Goal: Information Seeking & Learning: Learn about a topic

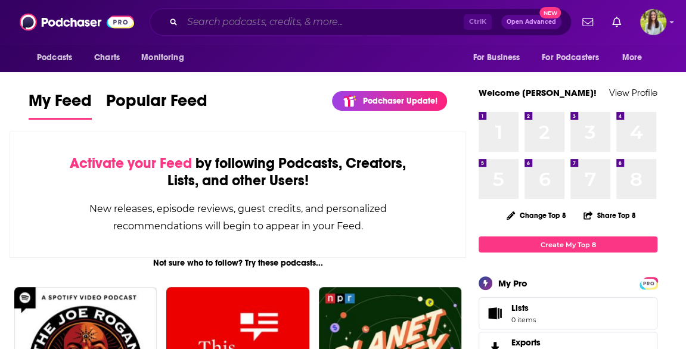
click at [283, 18] on input "Search podcasts, credits, & more..." at bounding box center [322, 22] width 281 height 19
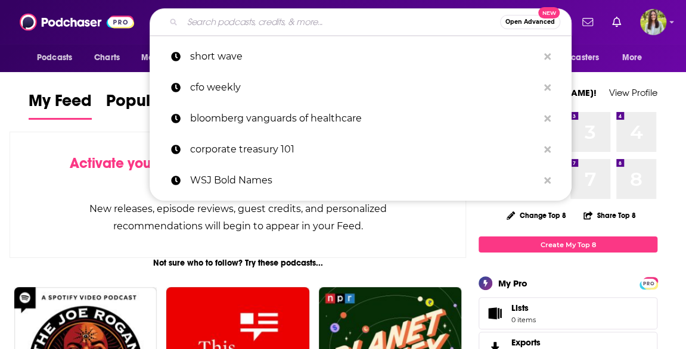
paste input "MindBodyGreen Podcast"
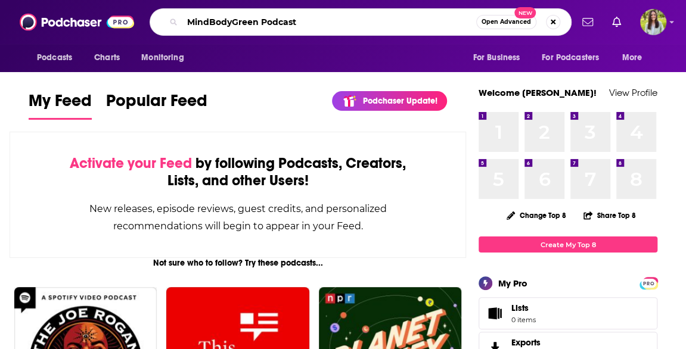
type input "MindBodyGreen Podcast"
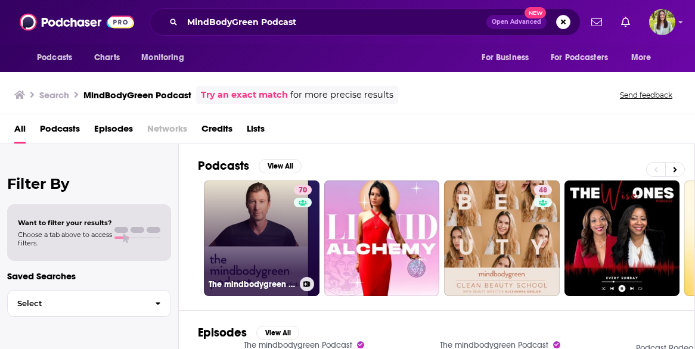
click at [227, 265] on link "70 The mindbodygreen Podcast" at bounding box center [262, 239] width 116 height 116
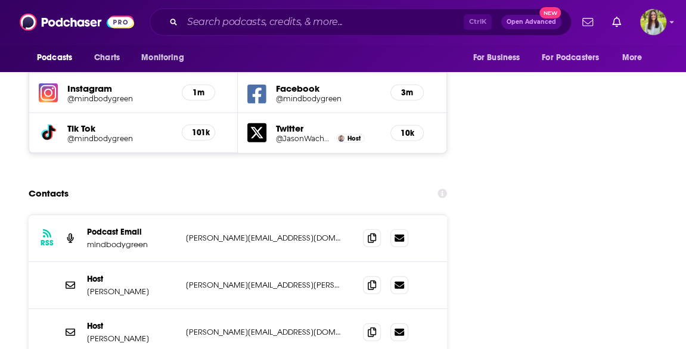
scroll to position [1457, 0]
click at [376, 234] on icon at bounding box center [372, 239] width 8 height 10
click at [370, 281] on icon at bounding box center [372, 286] width 8 height 10
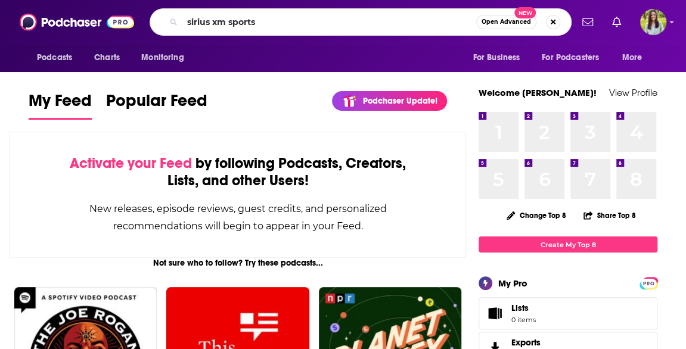
type input "sirius xm sports"
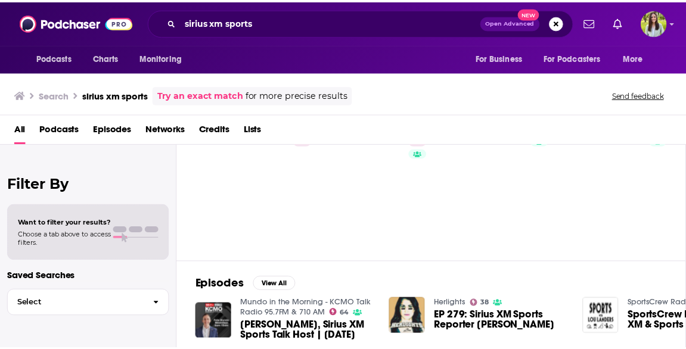
scroll to position [20, 0]
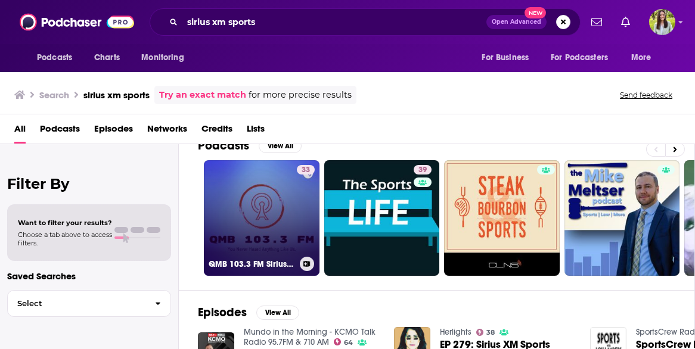
click at [241, 213] on link "33 QMB 103.3 FM Sirius XM Radio" at bounding box center [262, 218] width 116 height 116
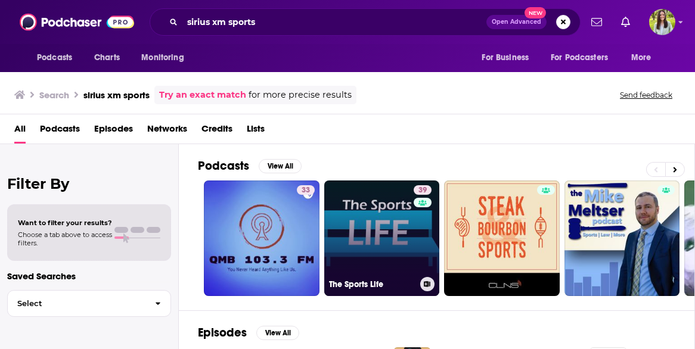
click at [379, 197] on link "39 The Sports Life" at bounding box center [382, 239] width 116 height 116
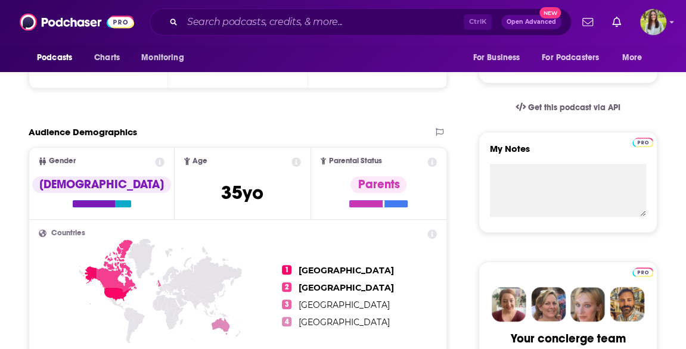
scroll to position [353, 0]
